Goal: Task Accomplishment & Management: Use online tool/utility

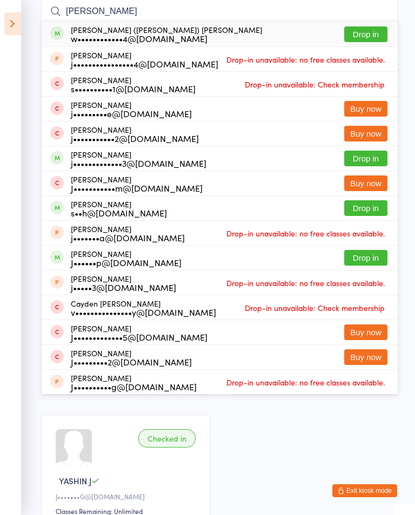
type input "[PERSON_NAME]"
click at [360, 35] on button "Drop in" at bounding box center [365, 34] width 43 height 16
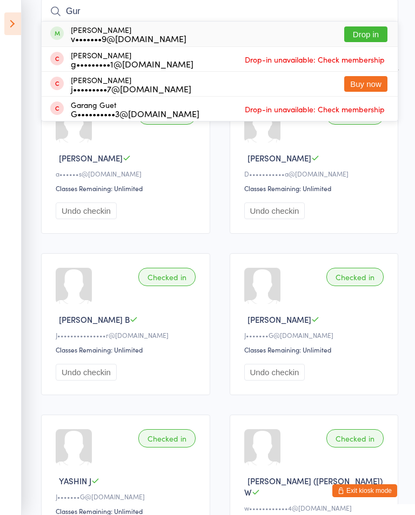
type input "Gur"
click at [358, 34] on button "Drop in" at bounding box center [365, 34] width 43 height 16
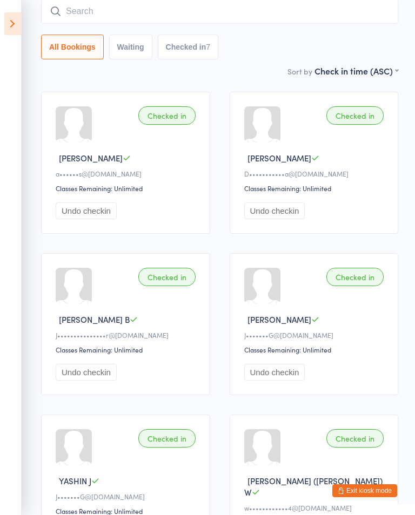
click at [332, 1] on input "search" at bounding box center [219, 11] width 357 height 25
type input "E"
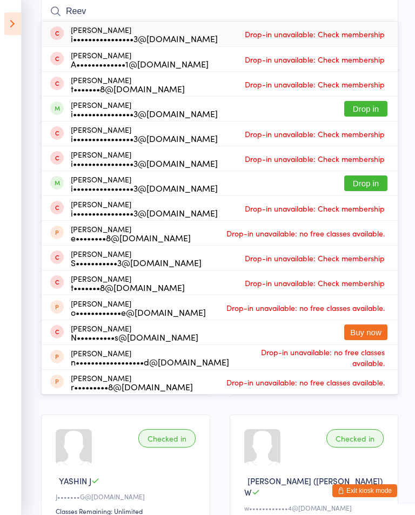
type input "Reev"
click at [365, 106] on button "Drop in" at bounding box center [365, 109] width 43 height 16
type input "reev"
click at [363, 180] on button "Drop in" at bounding box center [365, 183] width 43 height 16
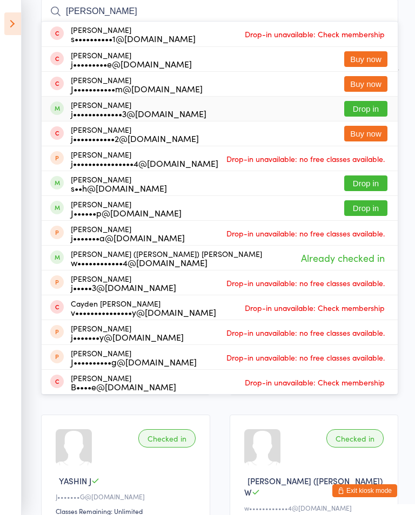
type input "[PERSON_NAME]"
click at [358, 103] on button "Drop in" at bounding box center [365, 109] width 43 height 16
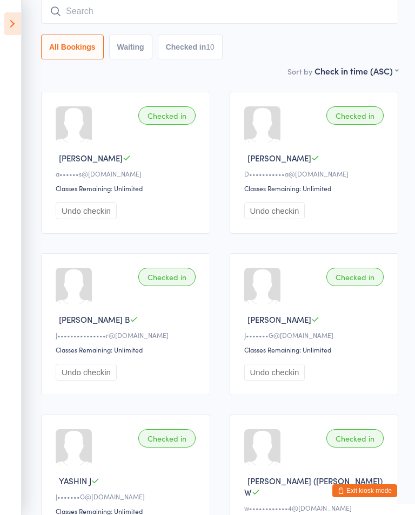
click at [85, 20] on input "search" at bounding box center [219, 11] width 357 height 25
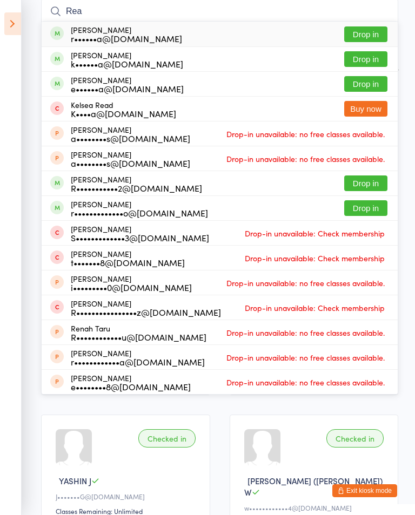
type input "Rea"
click at [365, 181] on button "Drop in" at bounding box center [365, 183] width 43 height 16
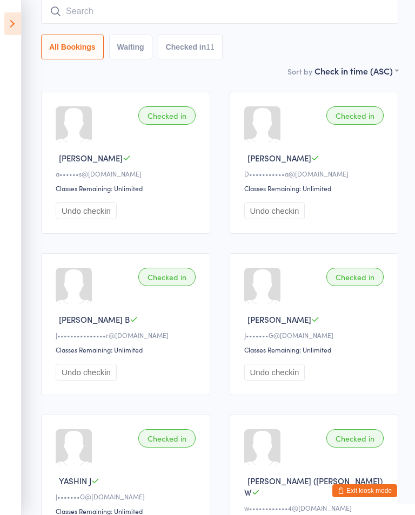
click at [213, 16] on input "search" at bounding box center [219, 11] width 357 height 25
type input "J"
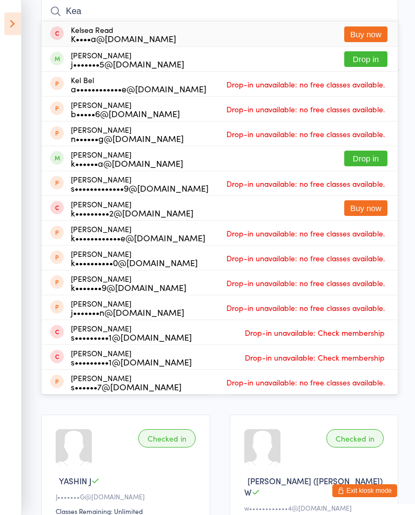
type input "Kea"
click at [135, 68] on div "j•••••••5@[DOMAIN_NAME]" at bounding box center [127, 63] width 113 height 9
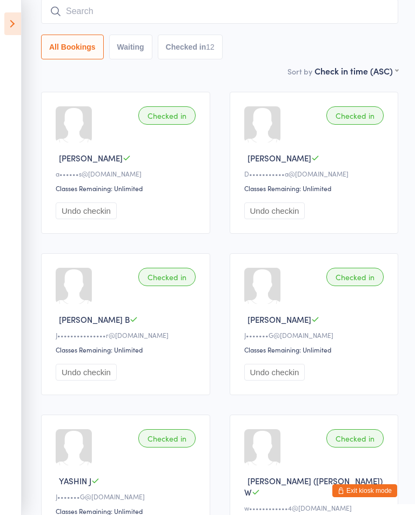
type input "S"
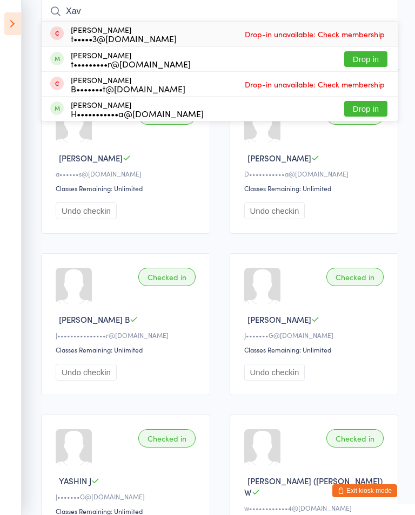
type input "Xav"
click at [358, 67] on button "Drop in" at bounding box center [365, 59] width 43 height 16
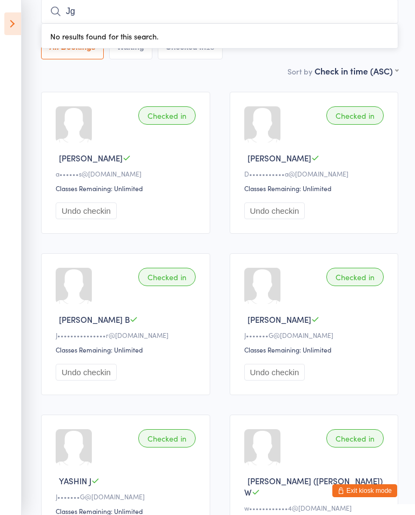
type input "J"
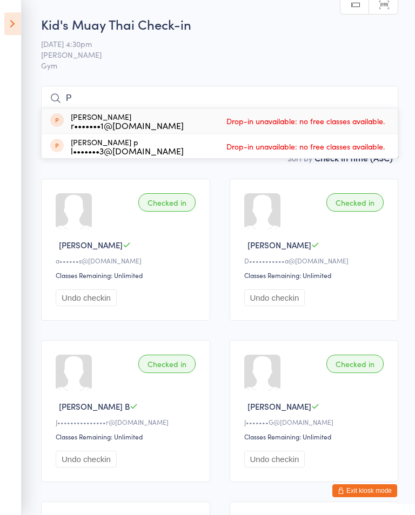
type input "P"
click at [19, 32] on icon at bounding box center [12, 23] width 17 height 23
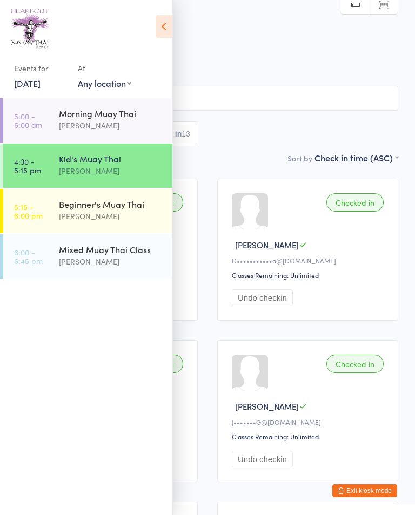
click at [115, 257] on div "[PERSON_NAME]" at bounding box center [111, 261] width 104 height 12
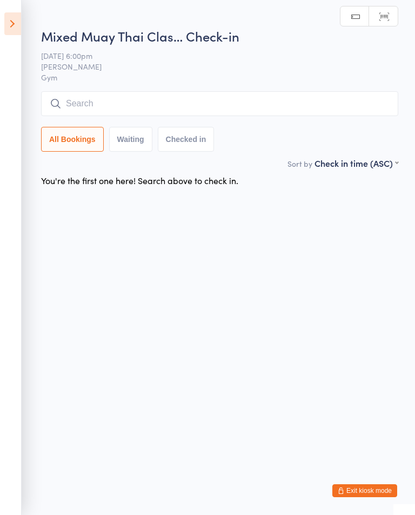
click at [192, 106] on input "search" at bounding box center [219, 103] width 357 height 25
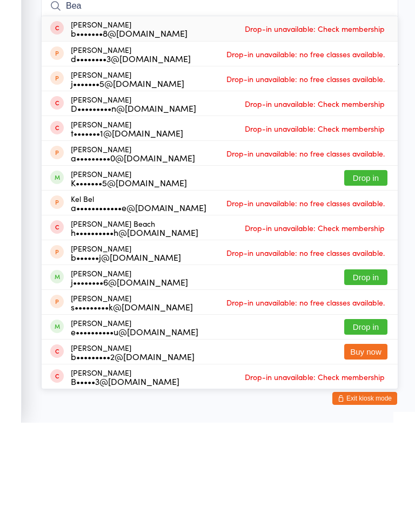
type input "Bea"
click at [345, 262] on button "Drop in" at bounding box center [365, 270] width 43 height 16
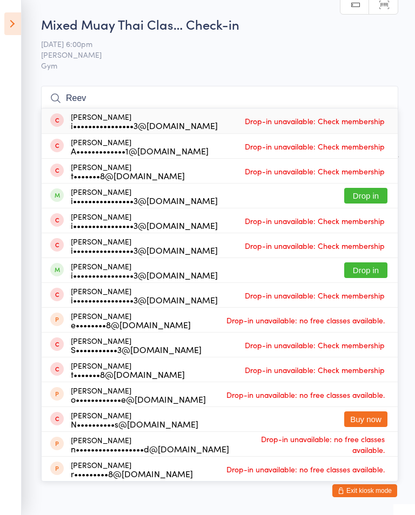
type input "Reev"
click at [360, 195] on button "Drop in" at bounding box center [365, 196] width 43 height 16
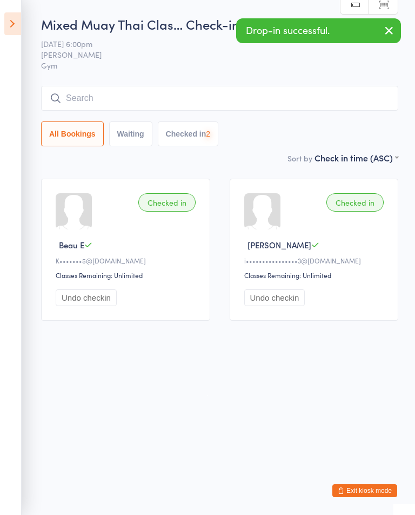
type input "e"
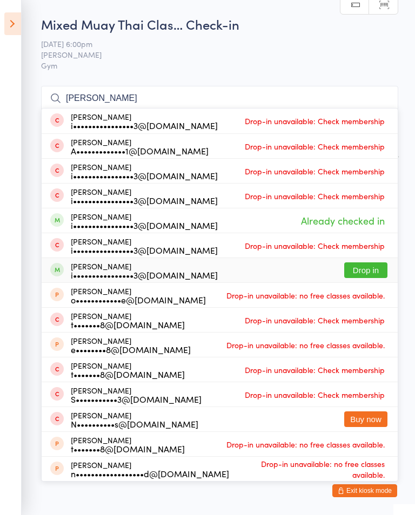
type input "[PERSON_NAME]"
click at [364, 273] on button "Drop in" at bounding box center [365, 270] width 43 height 16
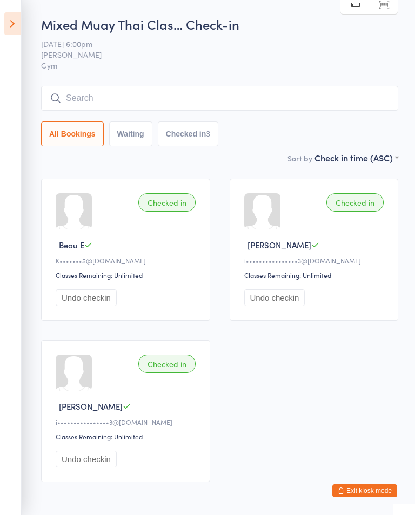
click at [92, 99] on input "search" at bounding box center [219, 98] width 357 height 25
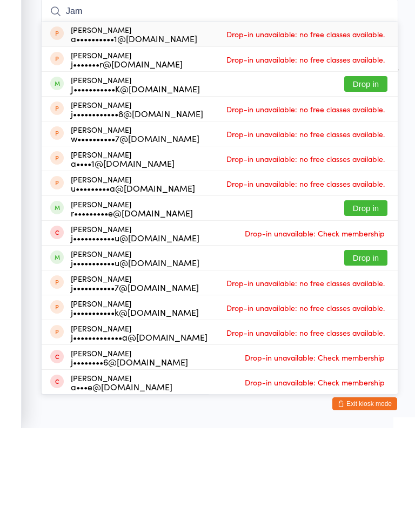
type input "Jam"
click at [362, 163] on button "Drop in" at bounding box center [365, 171] width 43 height 16
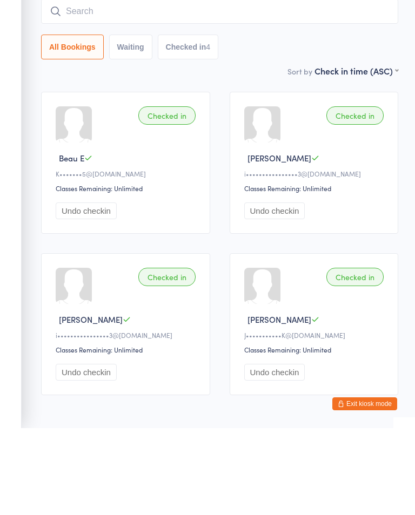
click at [134, 86] on input "search" at bounding box center [219, 98] width 357 height 25
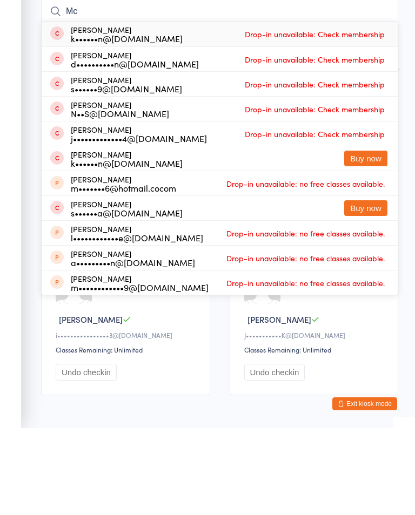
click at [154, 86] on input "Mc" at bounding box center [219, 98] width 357 height 25
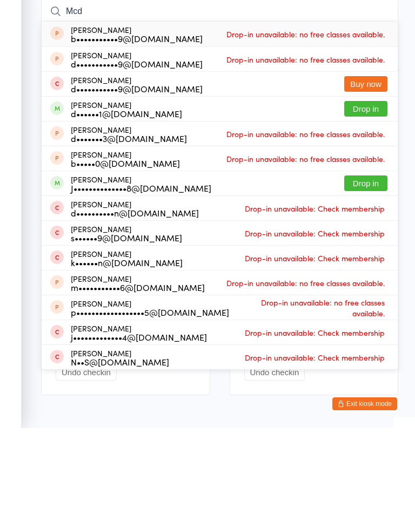
type input "Mcd"
click at [367, 262] on button "Drop in" at bounding box center [365, 270] width 43 height 16
